Goal: Task Accomplishment & Management: Complete application form

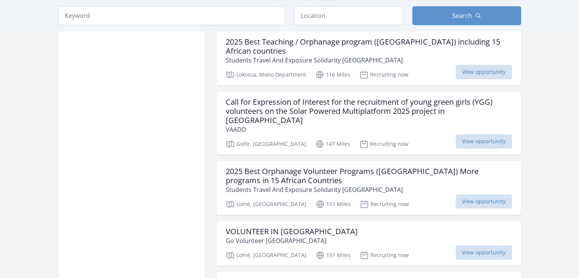
scroll to position [592, 0]
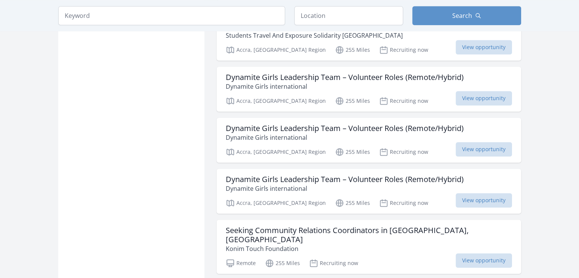
scroll to position [622, 0]
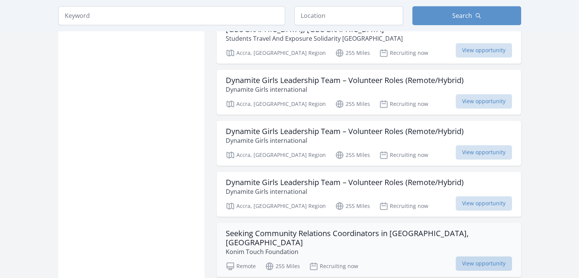
click at [478, 256] on span "View opportunity" at bounding box center [483, 263] width 56 height 14
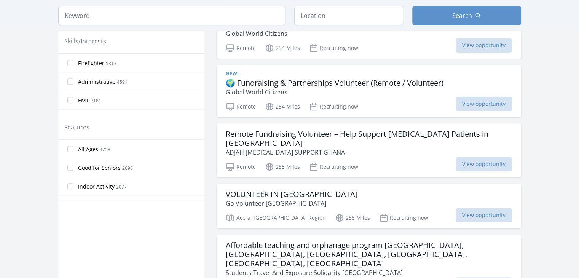
scroll to position [324, 0]
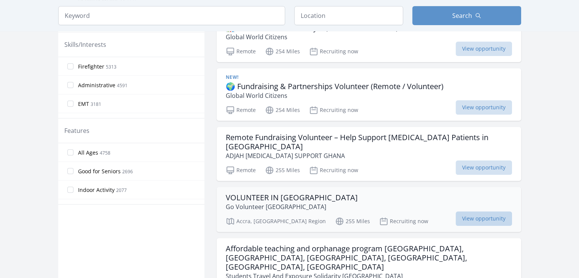
click at [479, 211] on span "View opportunity" at bounding box center [483, 218] width 56 height 14
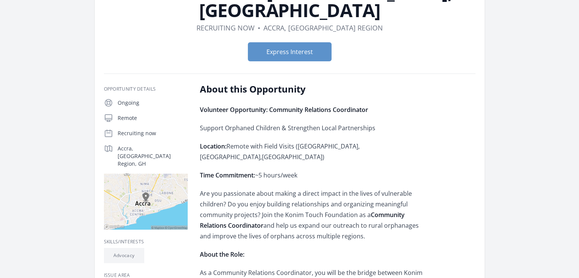
scroll to position [85, 0]
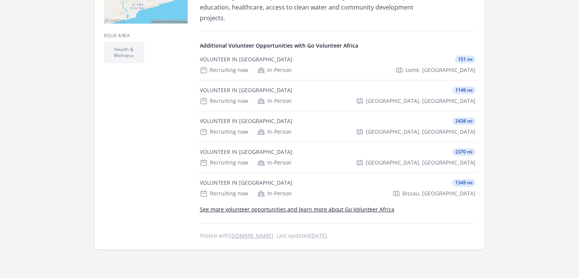
scroll to position [263, 0]
drag, startPoint x: 580, startPoint y: 109, endPoint x: 584, endPoint y: 162, distance: 53.1
click at [578, 162] on html "Home Search Register My Organization FAQs Sign In" at bounding box center [289, 84] width 579 height 695
click at [374, 158] on div "Recruiting now In-Person Nairobi, Nairobi County" at bounding box center [337, 162] width 275 height 8
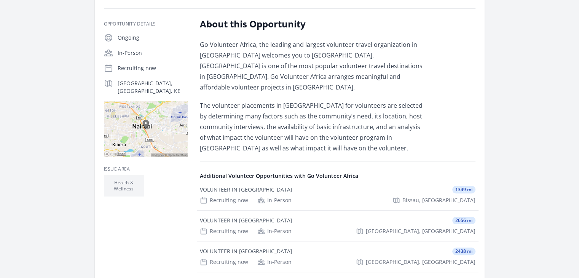
scroll to position [88, 0]
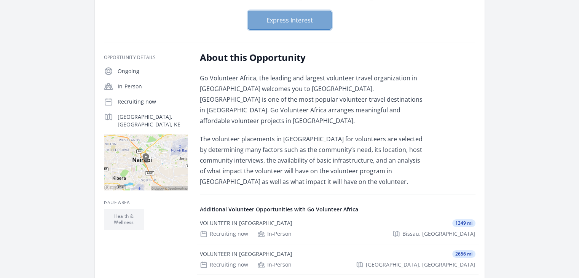
click at [286, 19] on button "Express Interest" at bounding box center [290, 20] width 84 height 19
